Goal: Find specific page/section: Find specific page/section

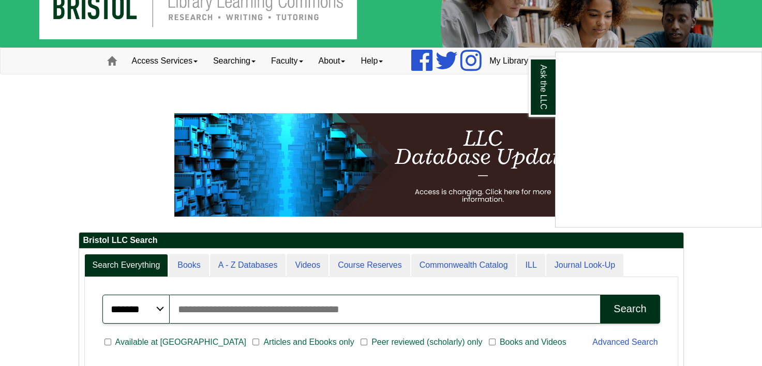
scroll to position [33, 0]
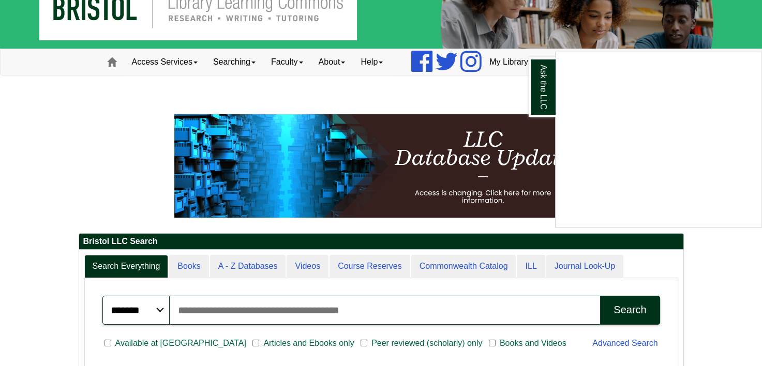
click at [191, 65] on div "Ask the LLC" at bounding box center [381, 183] width 762 height 366
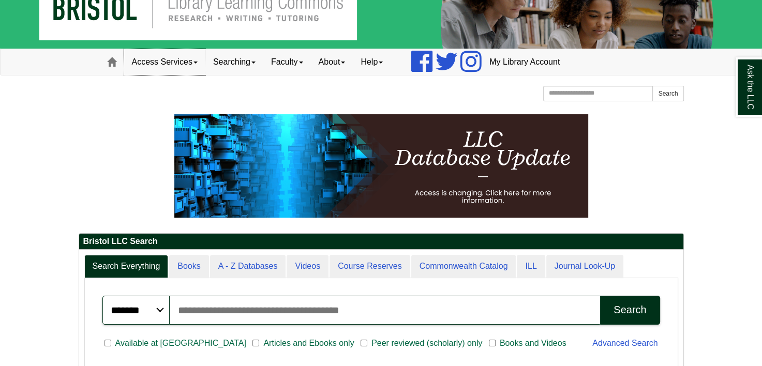
click at [191, 65] on link "Access Services" at bounding box center [164, 62] width 81 height 26
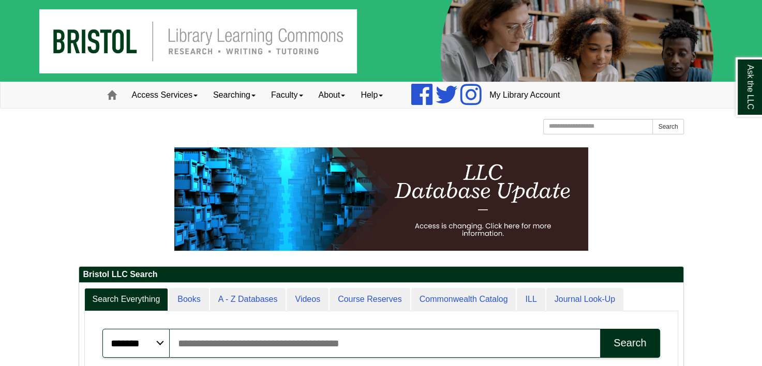
scroll to position [124, 604]
click at [303, 92] on link "Faculty" at bounding box center [287, 95] width 48 height 26
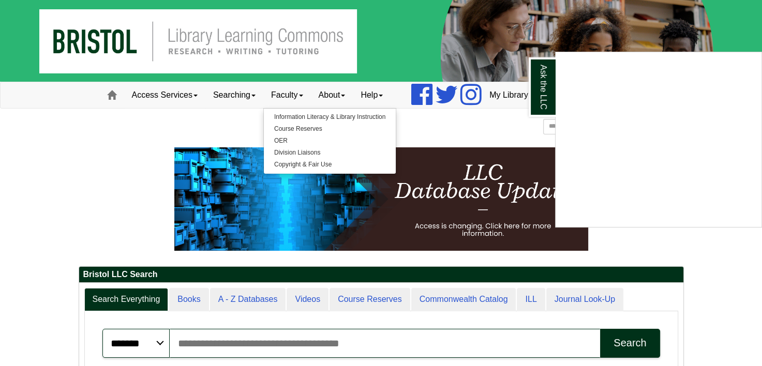
click at [337, 101] on div "Ask the LLC" at bounding box center [381, 183] width 762 height 366
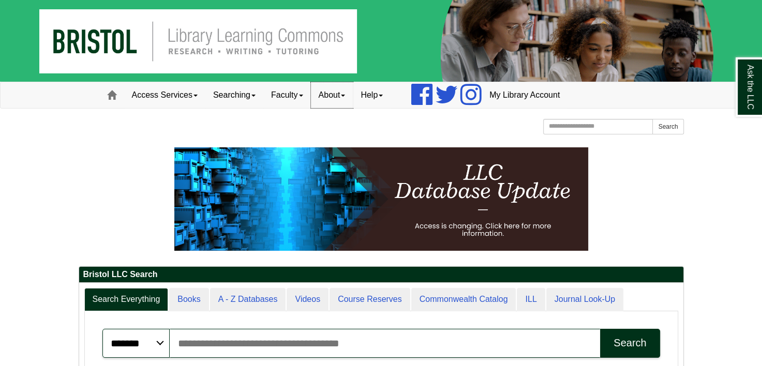
click at [337, 101] on link "About" at bounding box center [332, 95] width 42 height 26
click at [387, 101] on link "Help" at bounding box center [372, 95] width 38 height 26
click at [253, 97] on link "Searching" at bounding box center [234, 95] width 58 height 26
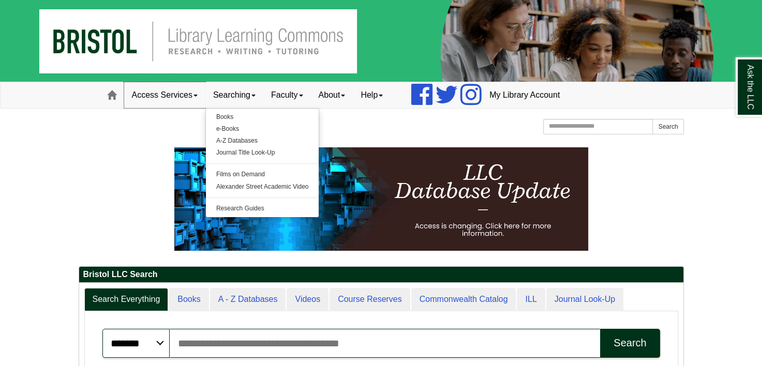
click at [180, 100] on link "Access Services" at bounding box center [164, 95] width 81 height 26
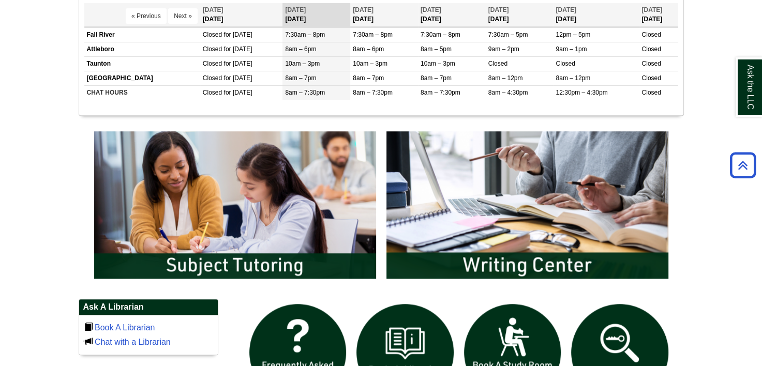
scroll to position [547, 0]
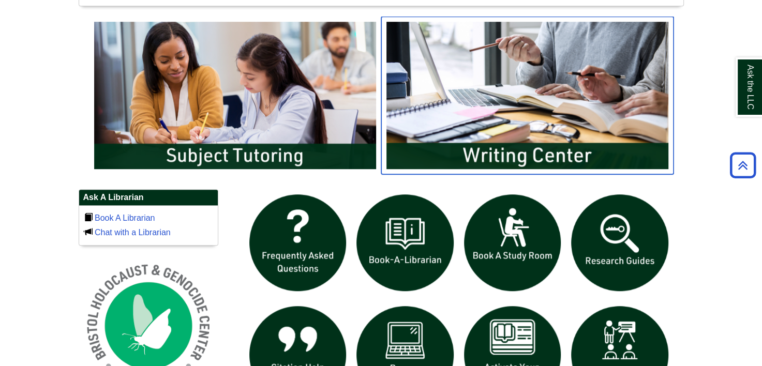
click at [432, 118] on img "slideshow" at bounding box center [527, 95] width 292 height 157
